Goal: Find specific page/section: Find specific page/section

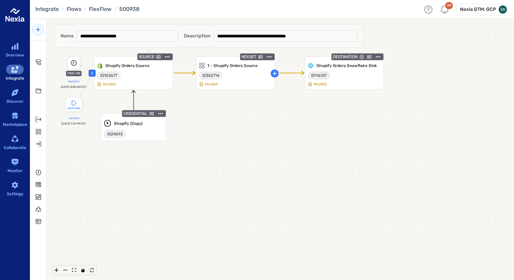
click at [129, 10] on span "500938" at bounding box center [129, 9] width 20 height 6
copy span "500938"
click at [15, 74] on div "sidebar-container" at bounding box center [15, 70] width 18 height 10
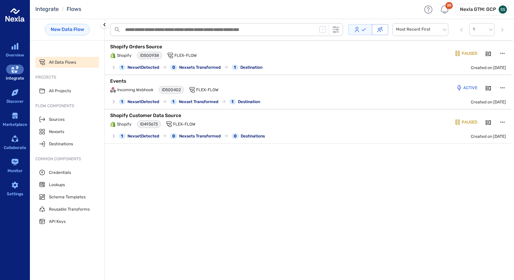
click at [494, 11] on h6 "Nexla GTM: GCP" at bounding box center [478, 9] width 36 height 7
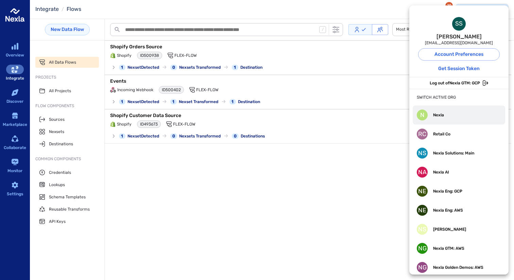
click at [443, 118] on div "N Nexla" at bounding box center [429, 114] width 27 height 11
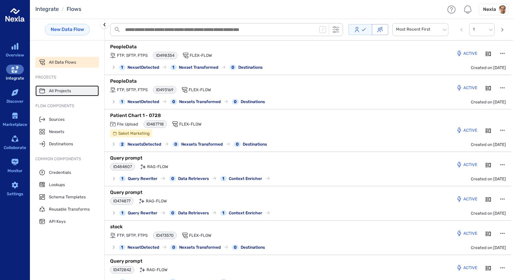
click at [56, 92] on span "All Projects" at bounding box center [60, 90] width 22 height 5
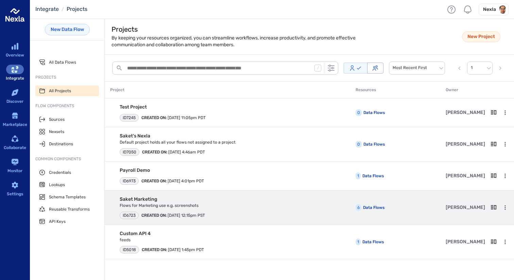
click at [199, 211] on div "ID 6723 CREATED ON: [DATE] 12:15pm PST" at bounding box center [162, 213] width 85 height 11
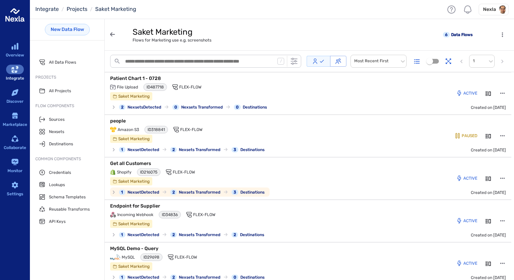
click at [231, 171] on div "Shopify ID 216075 Flex-Flow" at bounding box center [242, 171] width 265 height 7
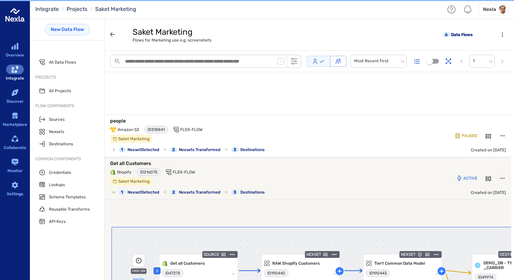
scroll to position [118, 0]
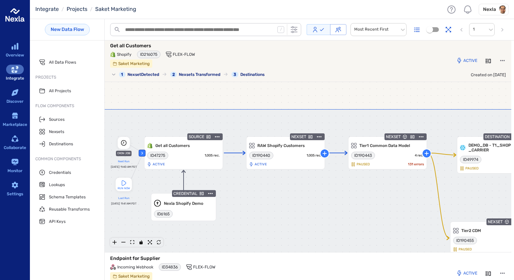
drag, startPoint x: 289, startPoint y: 213, endPoint x: 229, endPoint y: 208, distance: 60.7
click at [229, 208] on div at bounding box center [374, 265] width 557 height 312
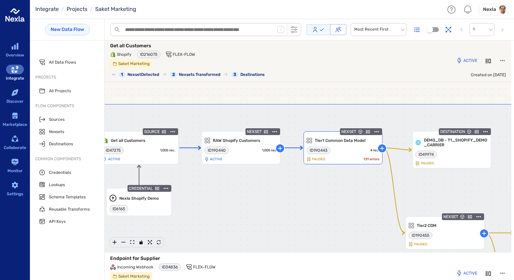
click at [370, 132] on div at bounding box center [368, 131] width 23 height 8
click at [366, 132] on icon "Details" at bounding box center [368, 131] width 4 height 3
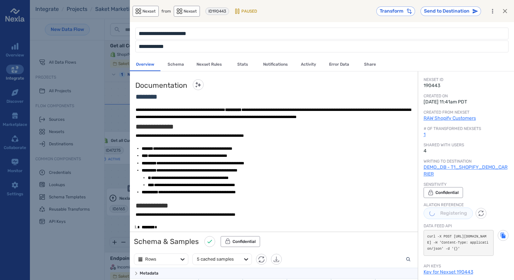
scroll to position [224, 287]
click at [52, 248] on div "card-detail-view-wrapper" at bounding box center [257, 140] width 514 height 280
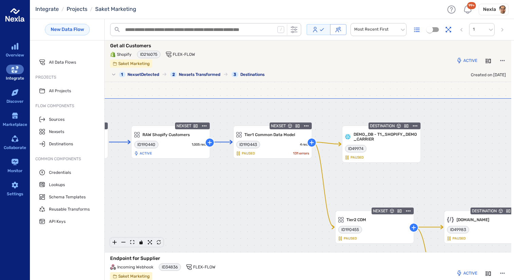
drag, startPoint x: 338, startPoint y: 191, endPoint x: 267, endPoint y: 184, distance: 71.3
click at [267, 184] on div at bounding box center [260, 254] width 557 height 312
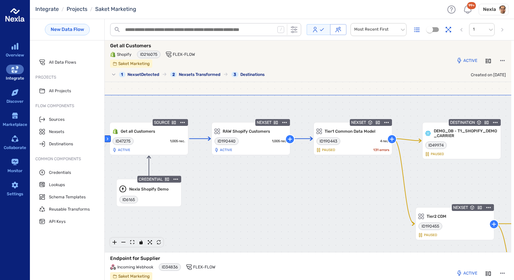
drag, startPoint x: 292, startPoint y: 221, endPoint x: 373, endPoint y: 218, distance: 80.9
click at [373, 218] on div at bounding box center [340, 251] width 557 height 312
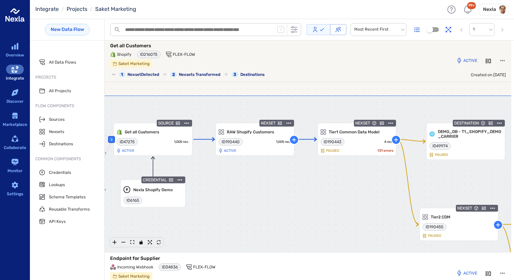
click at [333, 193] on div at bounding box center [344, 251] width 557 height 312
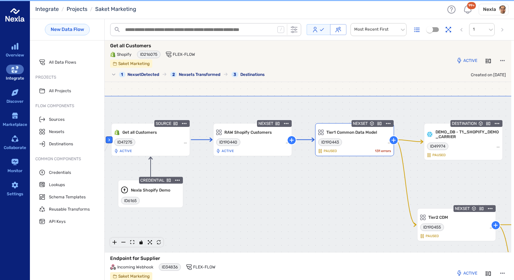
click at [389, 124] on icon "button" at bounding box center [388, 123] width 4 height 1
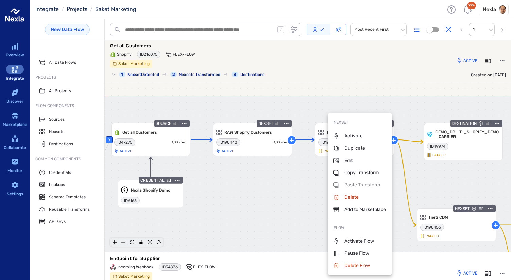
click at [279, 202] on div at bounding box center [257, 140] width 514 height 280
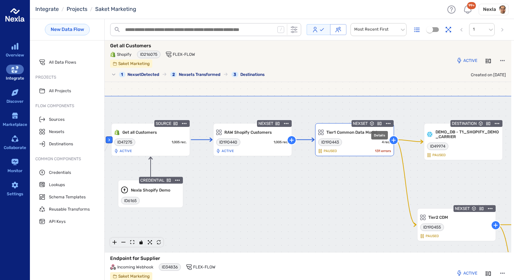
click at [380, 124] on icon "Details" at bounding box center [379, 123] width 4 height 4
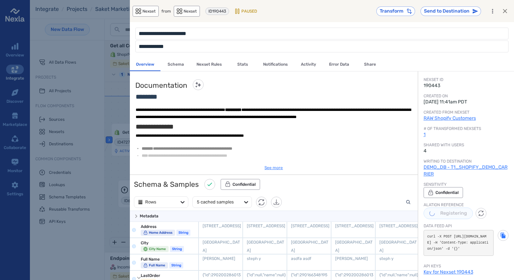
drag, startPoint x: 427, startPoint y: 235, endPoint x: 465, endPoint y: 263, distance: 47.4
click at [465, 255] on pre "curl -X POST [URL][DOMAIN_NAME] -H 'Content-Type: application/json' -d '{}'" at bounding box center [458, 243] width 70 height 26
click at [115, 224] on div "card-detail-view-wrapper" at bounding box center [257, 140] width 514 height 280
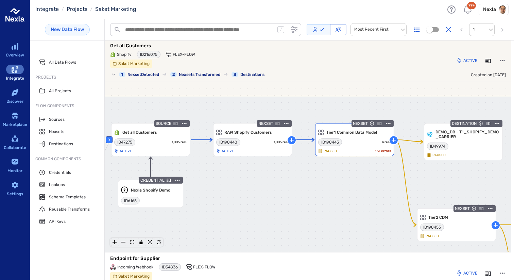
click at [380, 124] on icon "Details" at bounding box center [379, 123] width 4 height 3
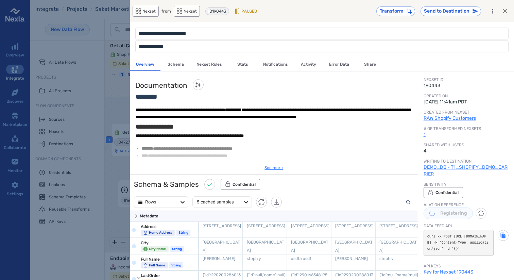
click at [207, 64] on button "Nexset Rules" at bounding box center [209, 64] width 36 height 13
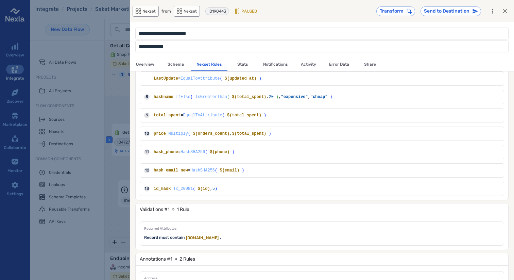
scroll to position [145, 0]
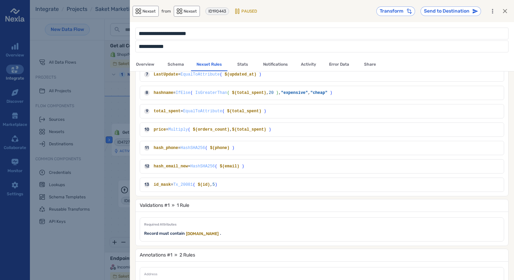
click at [112, 221] on div "card-detail-view-wrapper" at bounding box center [257, 140] width 514 height 280
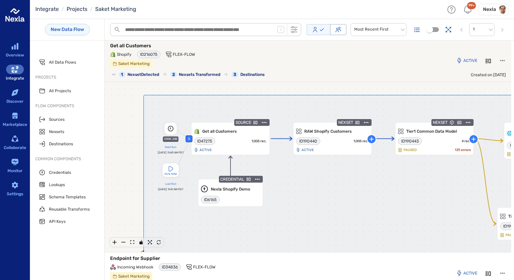
drag, startPoint x: 125, startPoint y: 166, endPoint x: 204, endPoint y: 166, distance: 78.8
click at [204, 166] on div at bounding box center [421, 251] width 557 height 312
click at [171, 132] on div at bounding box center [170, 128] width 13 height 13
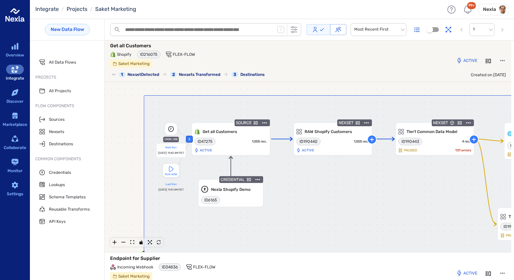
click at [171, 153] on div "[DATE] 11:40 AM PDT" at bounding box center [171, 152] width 26 height 5
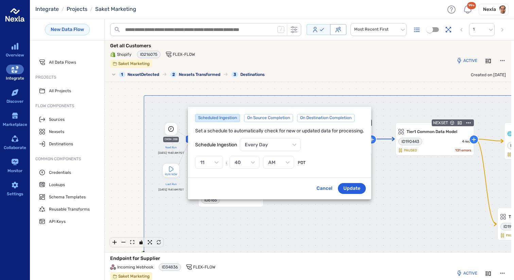
click at [275, 226] on div at bounding box center [257, 140] width 514 height 280
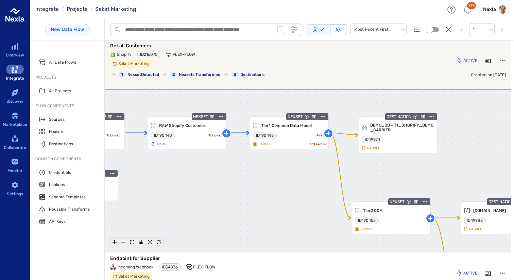
drag, startPoint x: 308, startPoint y: 222, endPoint x: 164, endPoint y: 216, distance: 144.5
click at [164, 216] on div at bounding box center [276, 245] width 557 height 312
click at [315, 118] on icon "Details" at bounding box center [313, 116] width 4 height 3
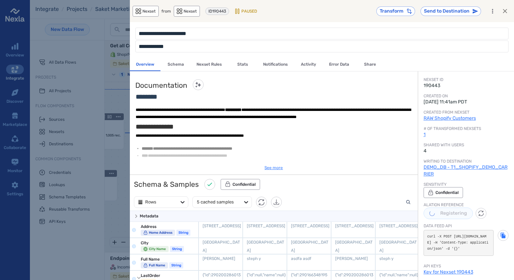
scroll to position [224, 287]
click at [449, 255] on pre "curl -X POST [URL][DOMAIN_NAME] -H 'Content-Type: application/json' -d '{}'" at bounding box center [458, 243] width 70 height 26
click at [113, 212] on div "card-detail-view-wrapper" at bounding box center [257, 140] width 514 height 280
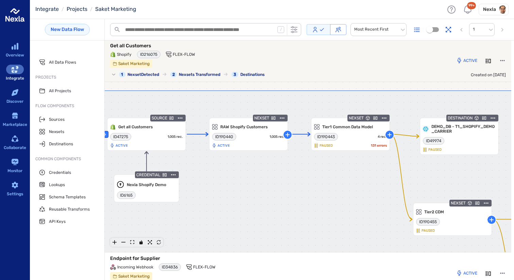
drag, startPoint x: 285, startPoint y: 157, endPoint x: 349, endPoint y: 158, distance: 63.2
click at [349, 158] on div at bounding box center [337, 246] width 557 height 312
click at [384, 119] on icon "button" at bounding box center [384, 117] width 7 height 7
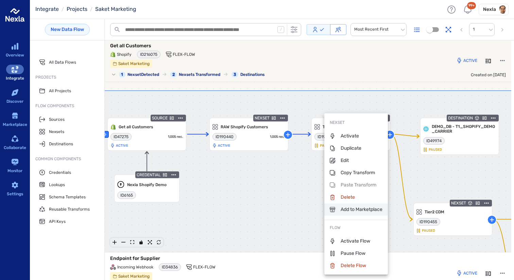
click at [360, 208] on p "Add to Marketplace" at bounding box center [356, 209] width 53 height 7
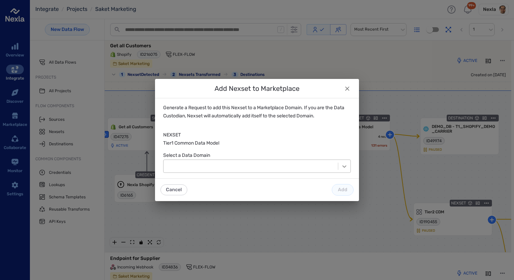
click at [343, 166] on icon "modal-default-content" at bounding box center [344, 166] width 4 height 2
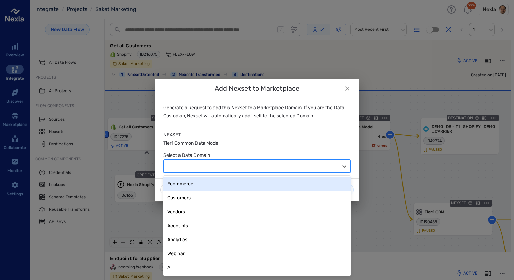
click at [254, 184] on div "Ecommerce" at bounding box center [256, 183] width 179 height 8
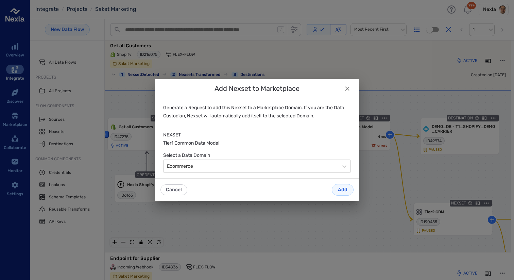
click at [345, 88] on icon "default-modal" at bounding box center [346, 88] width 7 height 7
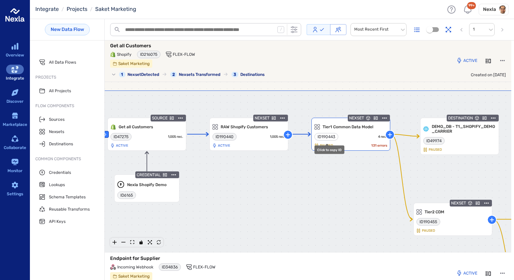
click at [328, 137] on span "ID 190443" at bounding box center [326, 136] width 18 height 5
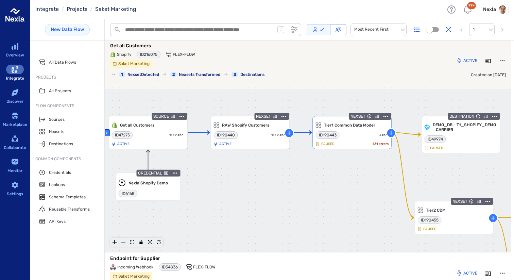
click at [377, 115] on icon "Details" at bounding box center [377, 116] width 4 height 4
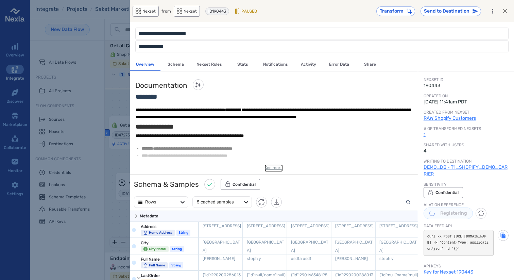
click at [277, 169] on link "See more" at bounding box center [273, 167] width 18 height 7
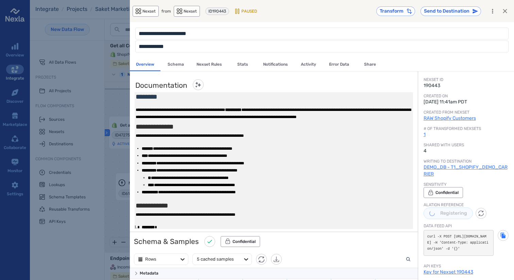
drag, startPoint x: 145, startPoint y: 107, endPoint x: 223, endPoint y: 171, distance: 100.9
click at [223, 171] on div "card-detail-view-wrapper" at bounding box center [274, 160] width 278 height 137
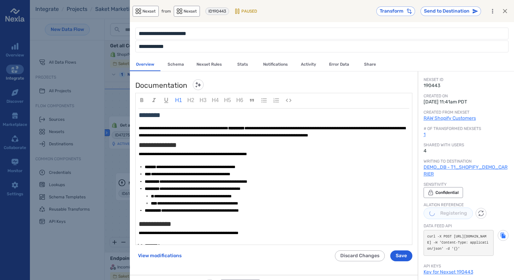
click at [309, 131] on div "**********" at bounding box center [274, 132] width 270 height 15
drag, startPoint x: 316, startPoint y: 128, endPoint x: 350, endPoint y: 126, distance: 34.1
click at [350, 126] on span "**********" at bounding box center [272, 131] width 267 height 11
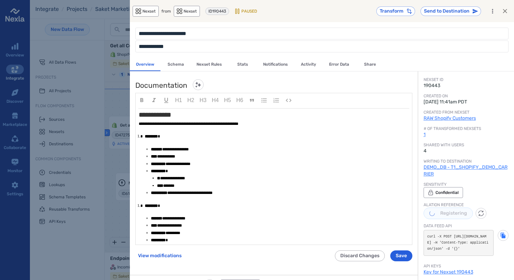
scroll to position [30, 0]
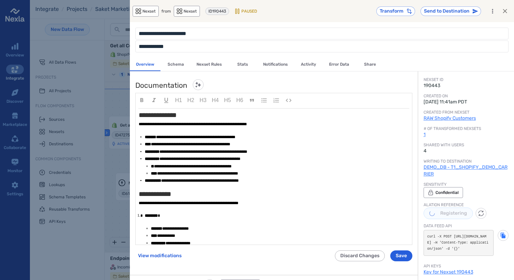
click at [102, 223] on div "card-detail-view-wrapper" at bounding box center [257, 140] width 514 height 280
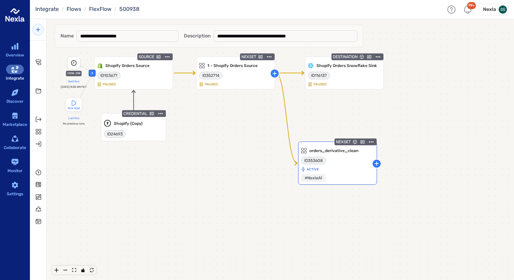
click at [364, 143] on icon "Details" at bounding box center [362, 141] width 4 height 3
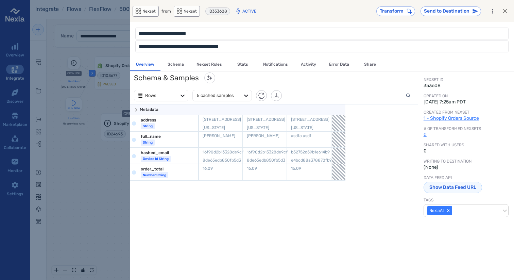
scroll to position [174, 0]
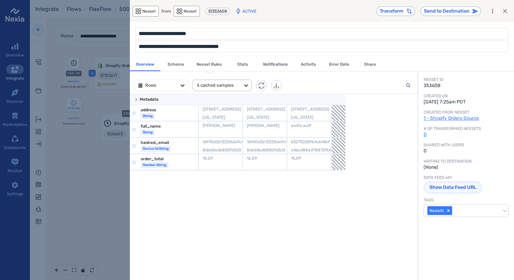
click at [230, 84] on div "5 cached samples" at bounding box center [216, 85] width 39 height 8
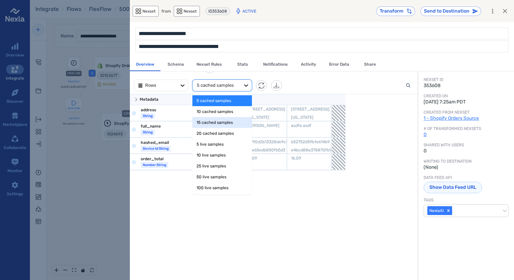
click at [224, 119] on div "15 cached samples" at bounding box center [221, 122] width 51 height 7
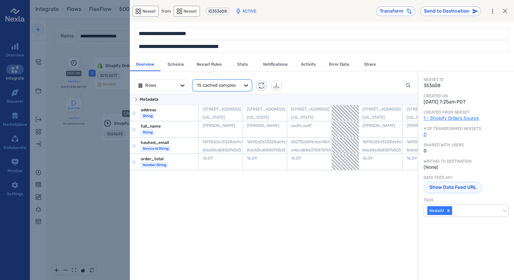
click at [261, 88] on icon "Refresh Samples" at bounding box center [261, 85] width 6 height 12
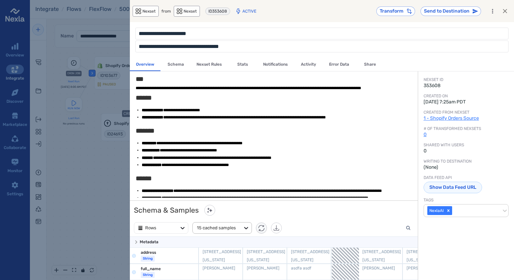
scroll to position [11, 0]
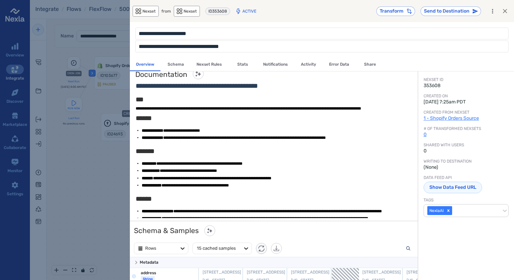
click at [113, 181] on div "card-detail-view-wrapper" at bounding box center [257, 140] width 514 height 280
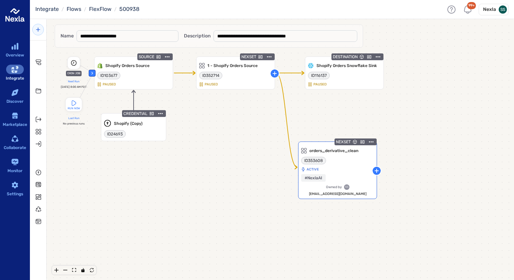
click at [361, 142] on icon "Details" at bounding box center [362, 141] width 4 height 3
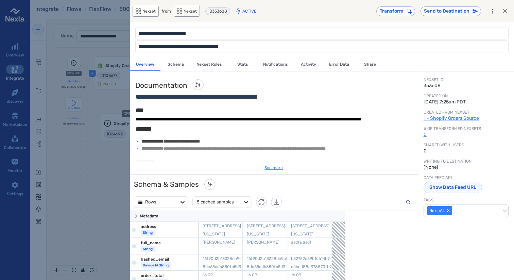
scroll to position [186, 287]
click at [217, 65] on button "Nexset Rules" at bounding box center [209, 64] width 36 height 13
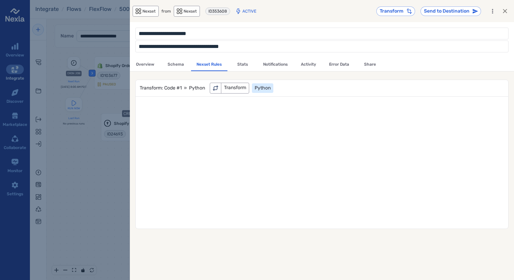
scroll to position [51, 0]
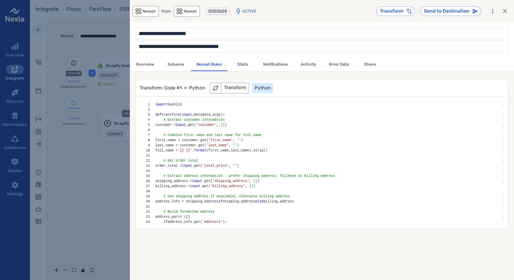
click at [79, 144] on div "card-detail-view-wrapper" at bounding box center [257, 140] width 514 height 280
